Goal: Check status

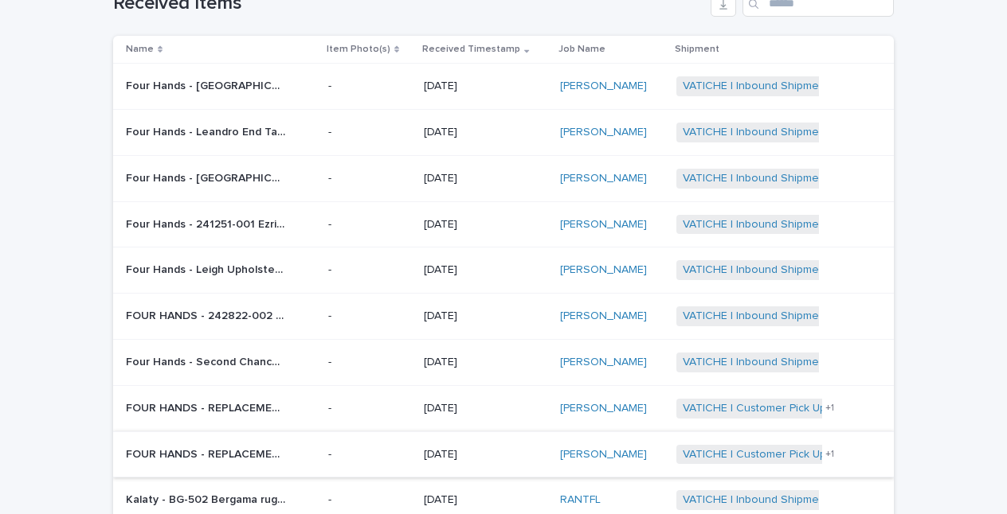
scroll to position [130, 0]
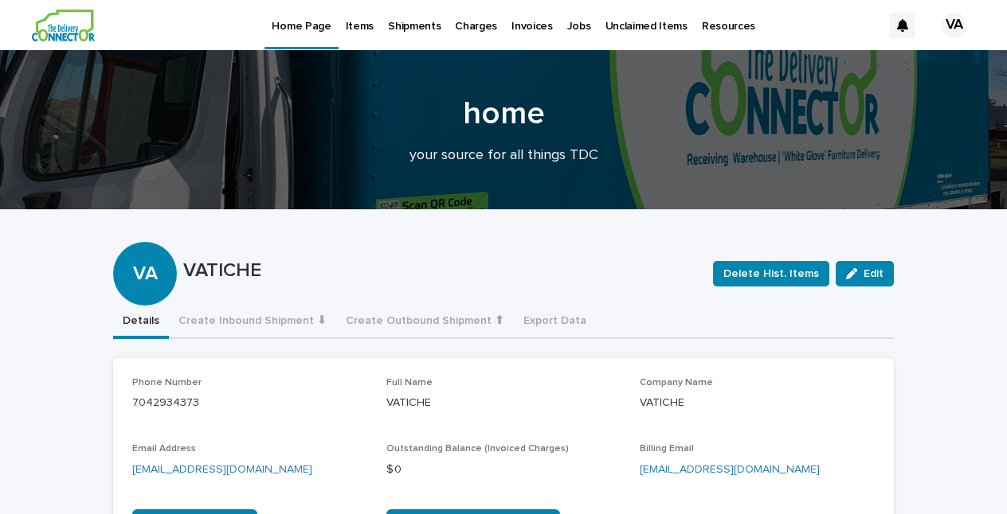
click at [358, 23] on p "Items" at bounding box center [360, 16] width 28 height 33
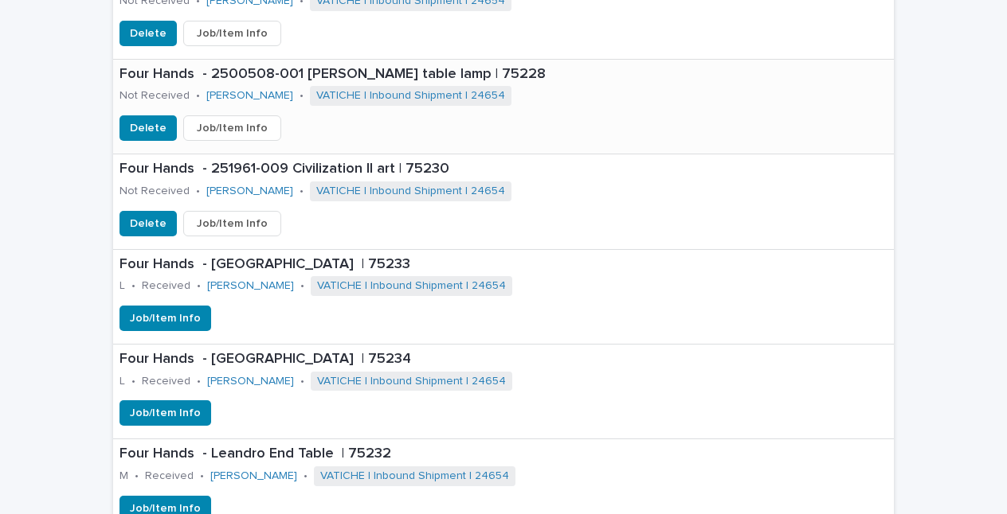
scroll to position [848, 0]
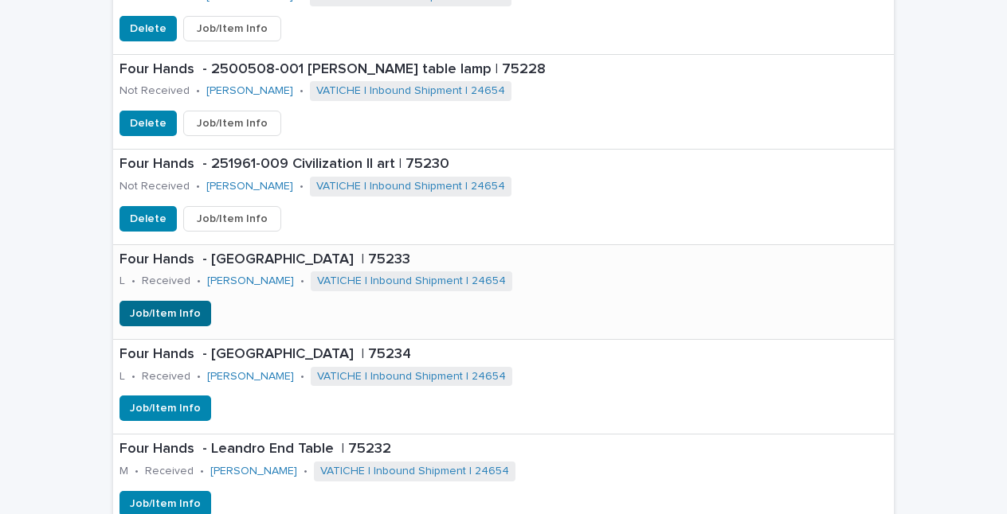
click at [178, 311] on span "Job/Item Info" at bounding box center [165, 314] width 71 height 16
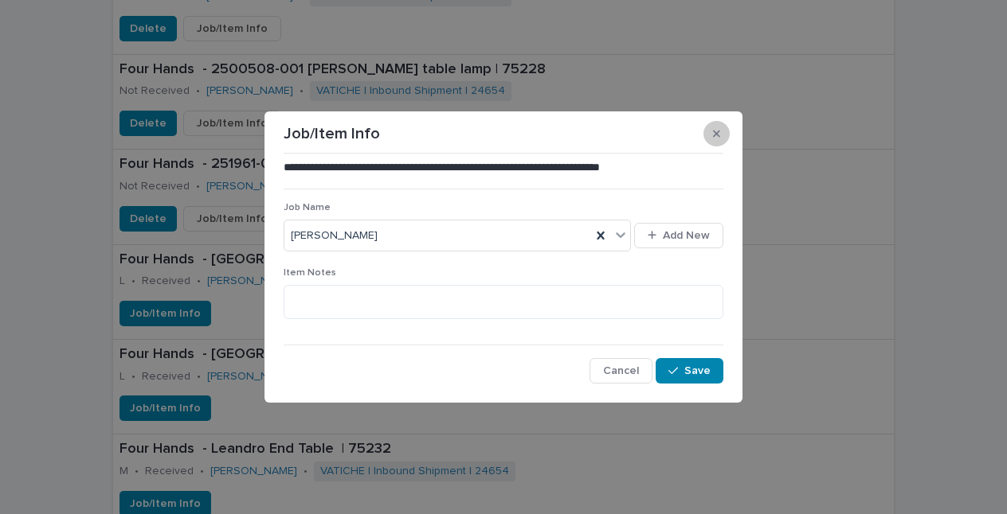
click at [718, 135] on icon "button" at bounding box center [716, 133] width 7 height 11
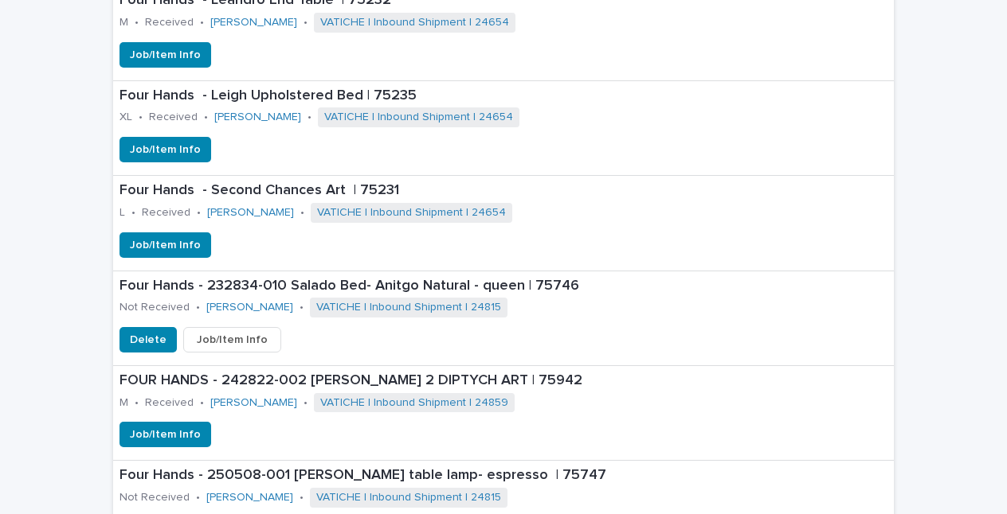
scroll to position [1298, 0]
